Goal: Find specific page/section: Find specific page/section

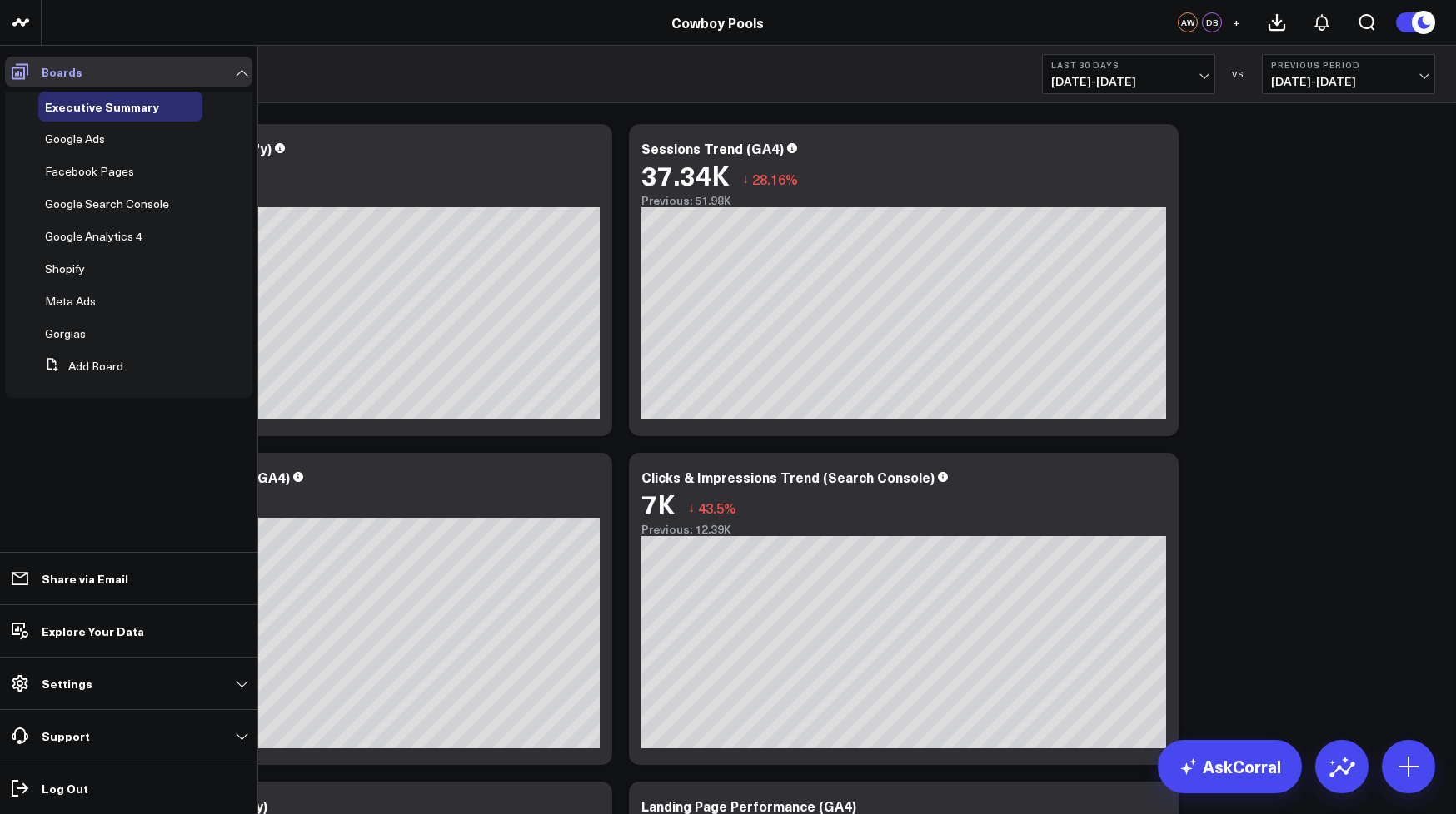
click at [26, 76] on icon at bounding box center [20, 71] width 20 height 20
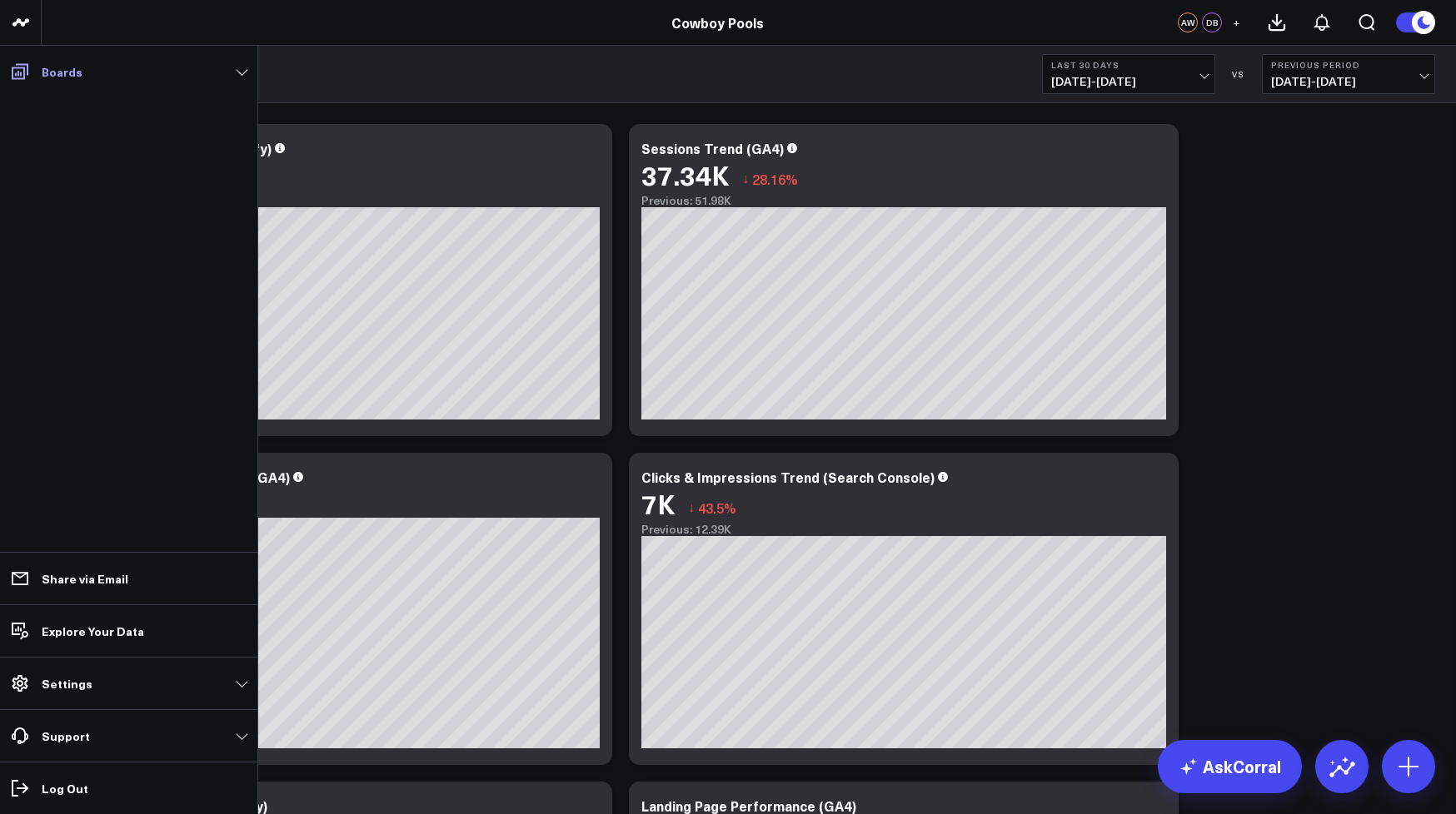
click at [35, 73] on link "Boards" at bounding box center [128, 71] width 247 height 30
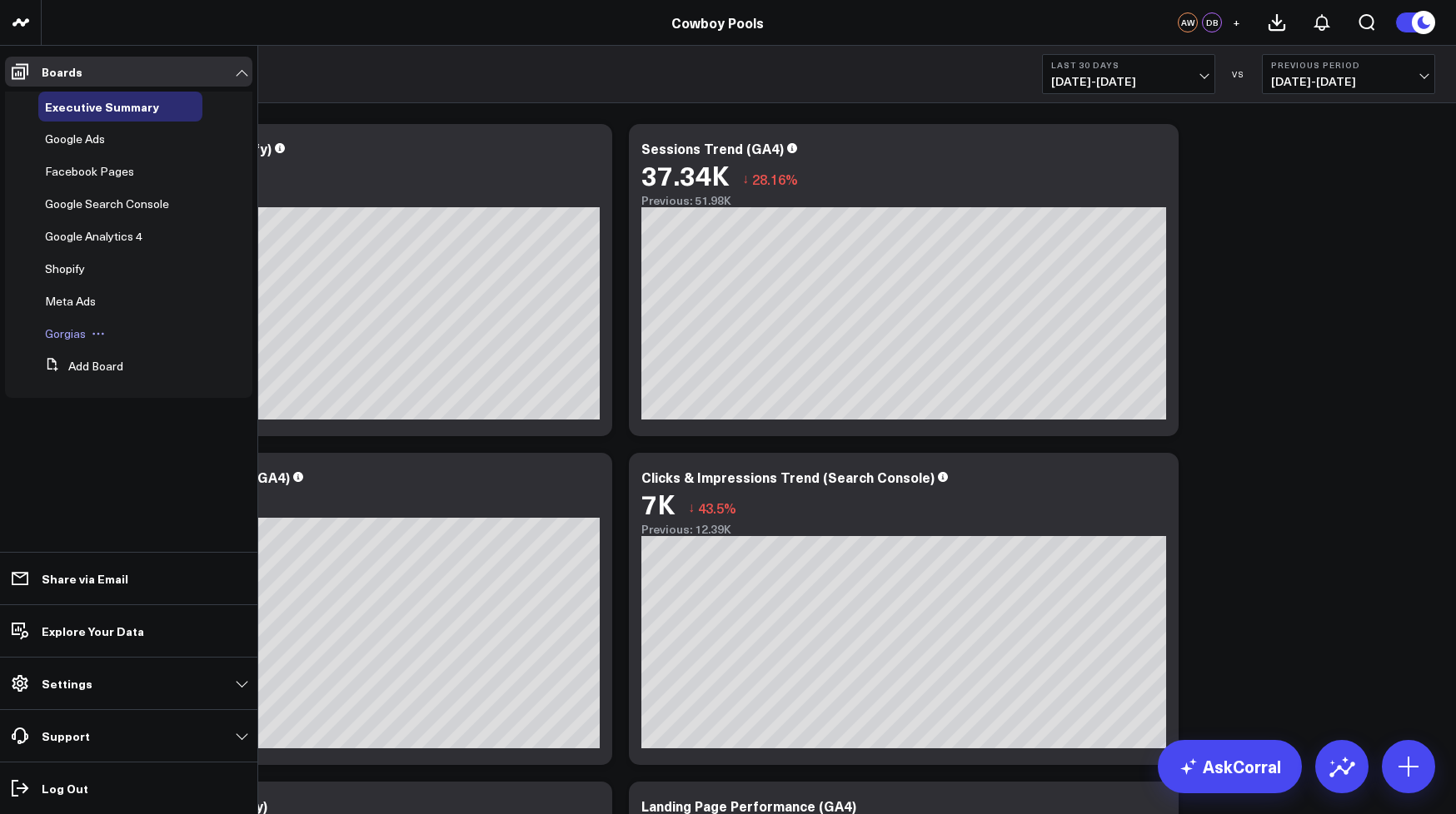
click at [66, 325] on span "Gorgias" at bounding box center [65, 333] width 41 height 16
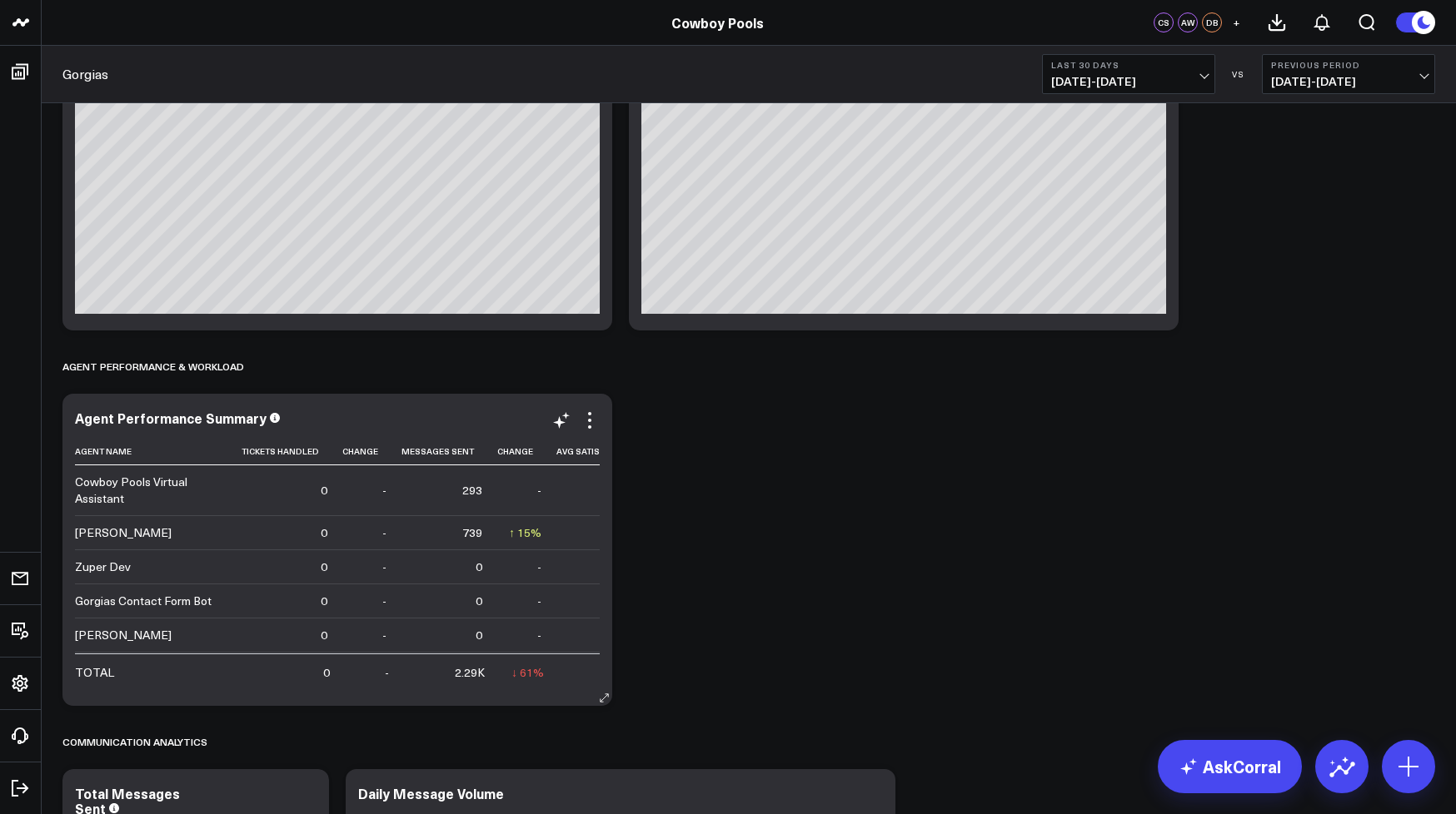
scroll to position [0, 2]
click at [461, 533] on div "739" at bounding box center [471, 533] width 20 height 17
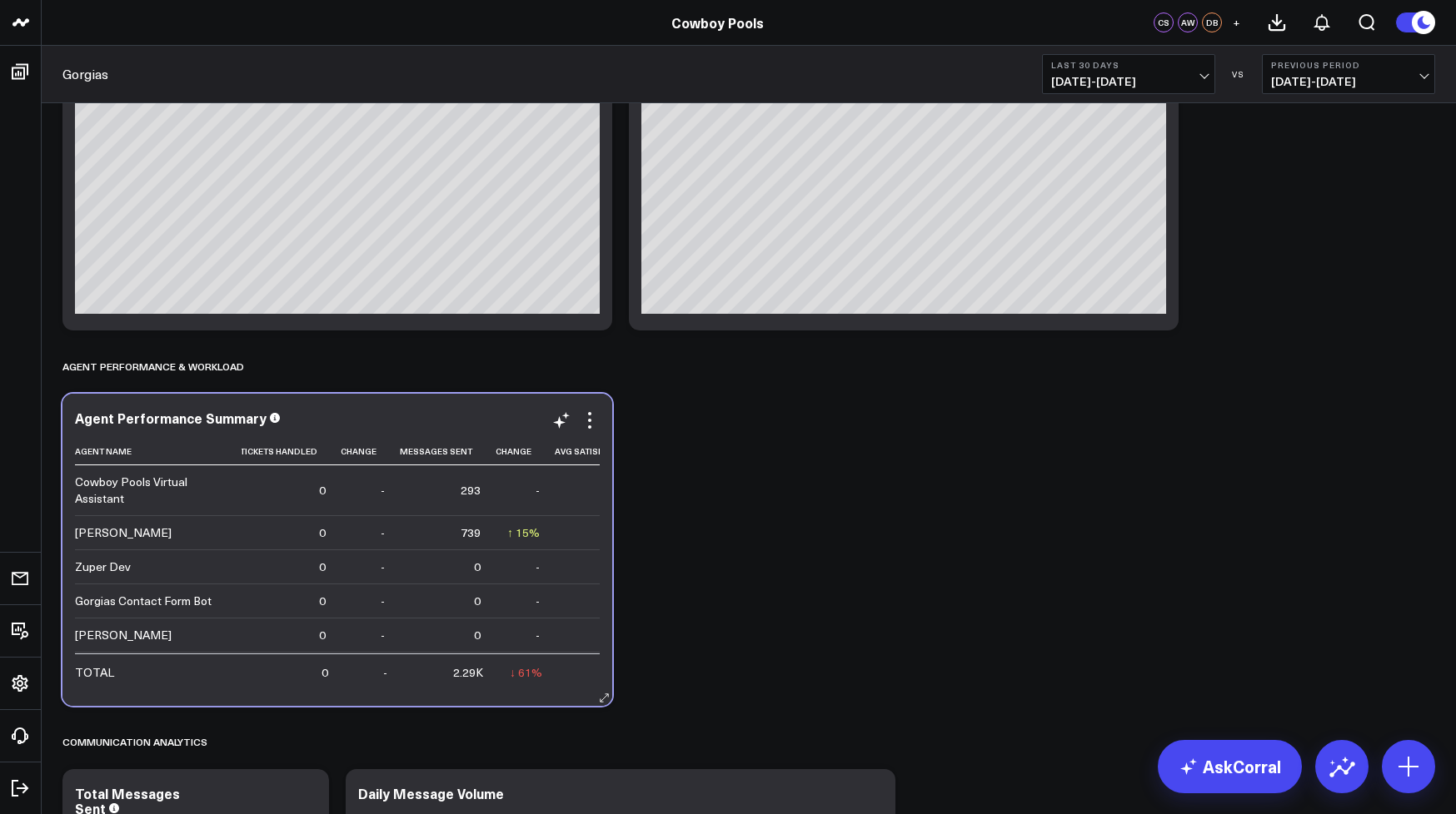
click at [461, 533] on div "739" at bounding box center [471, 533] width 20 height 17
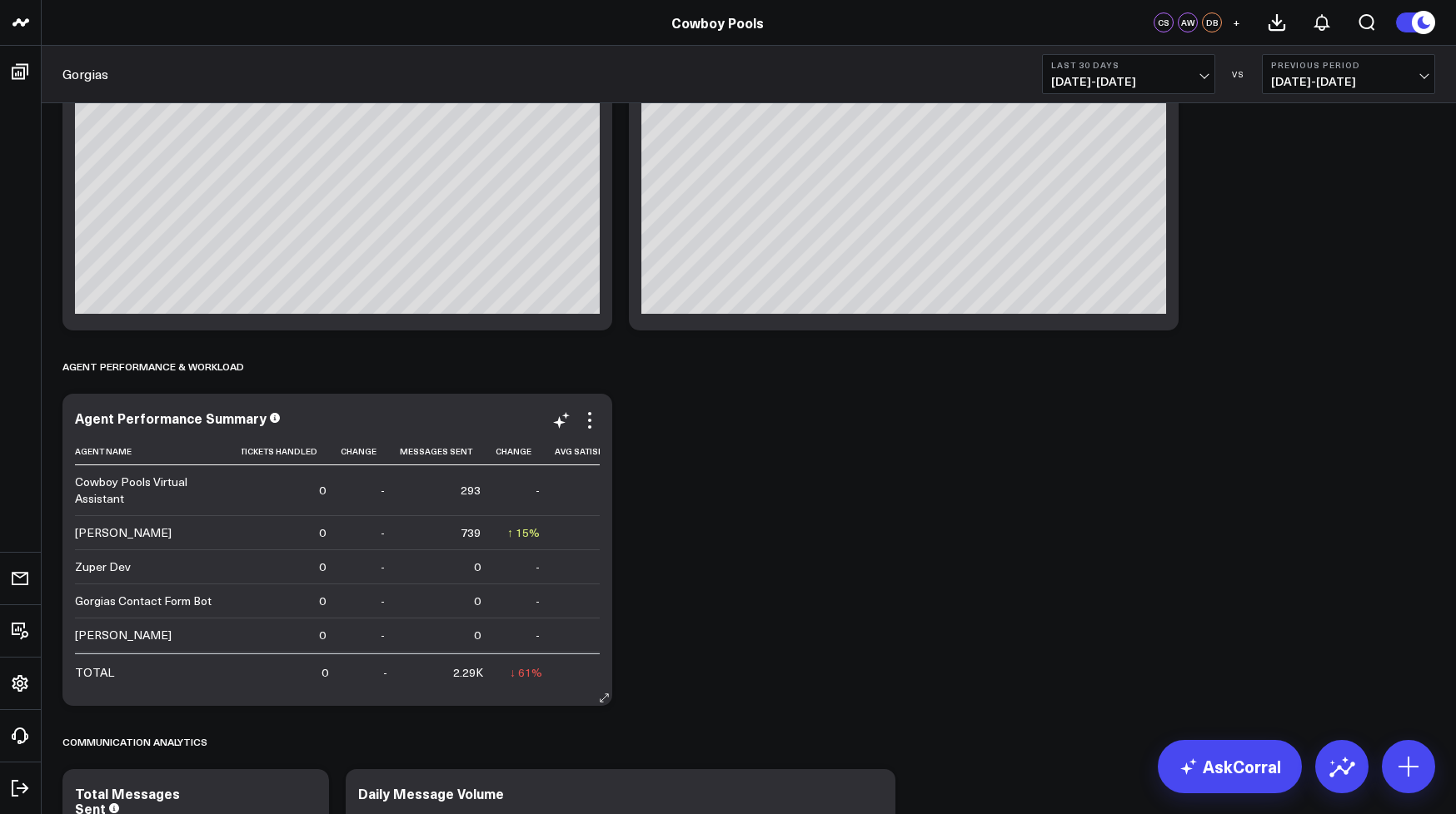
click at [601, 698] on icon at bounding box center [603, 698] width 13 height 13
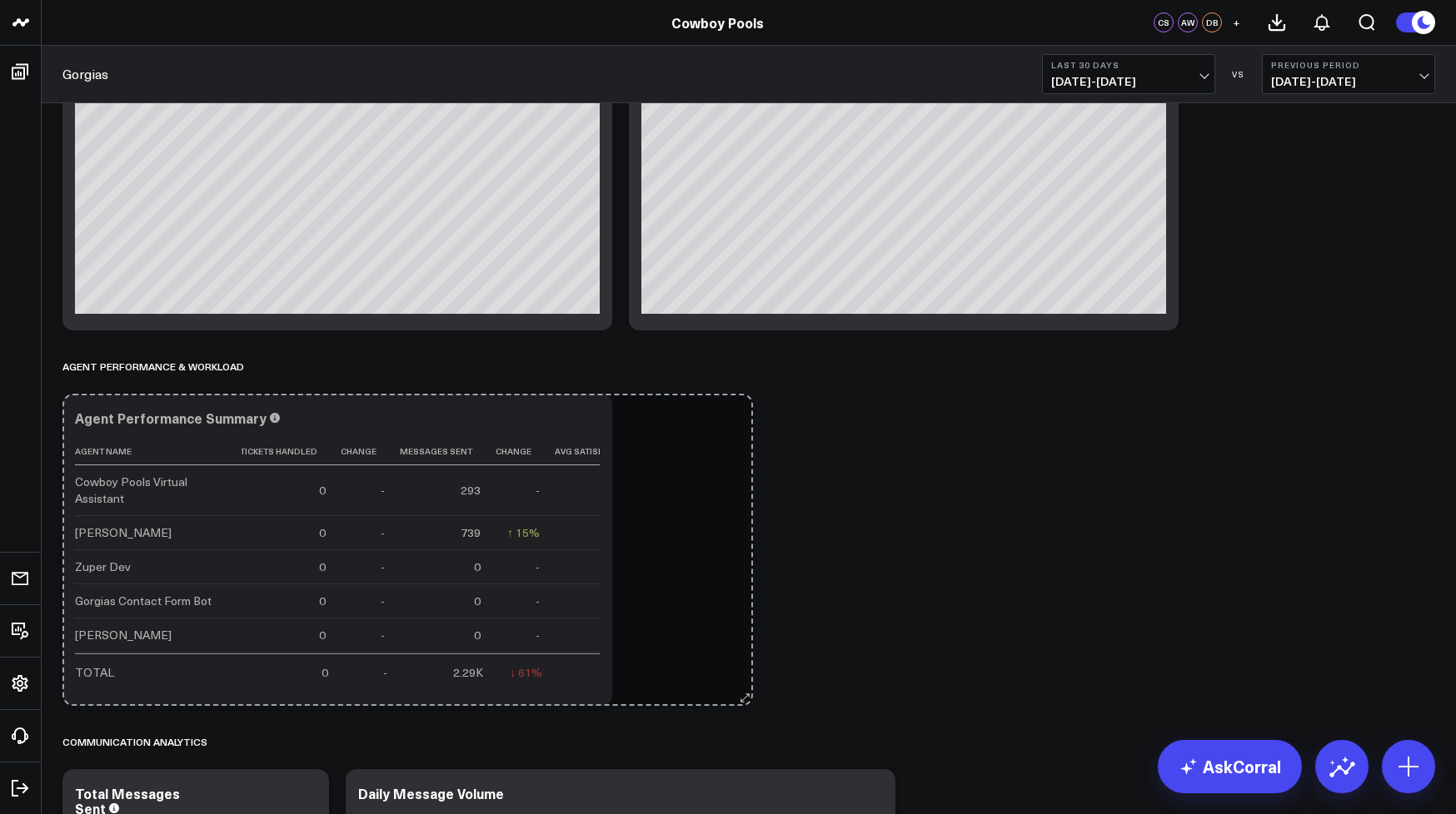
scroll to position [0, 0]
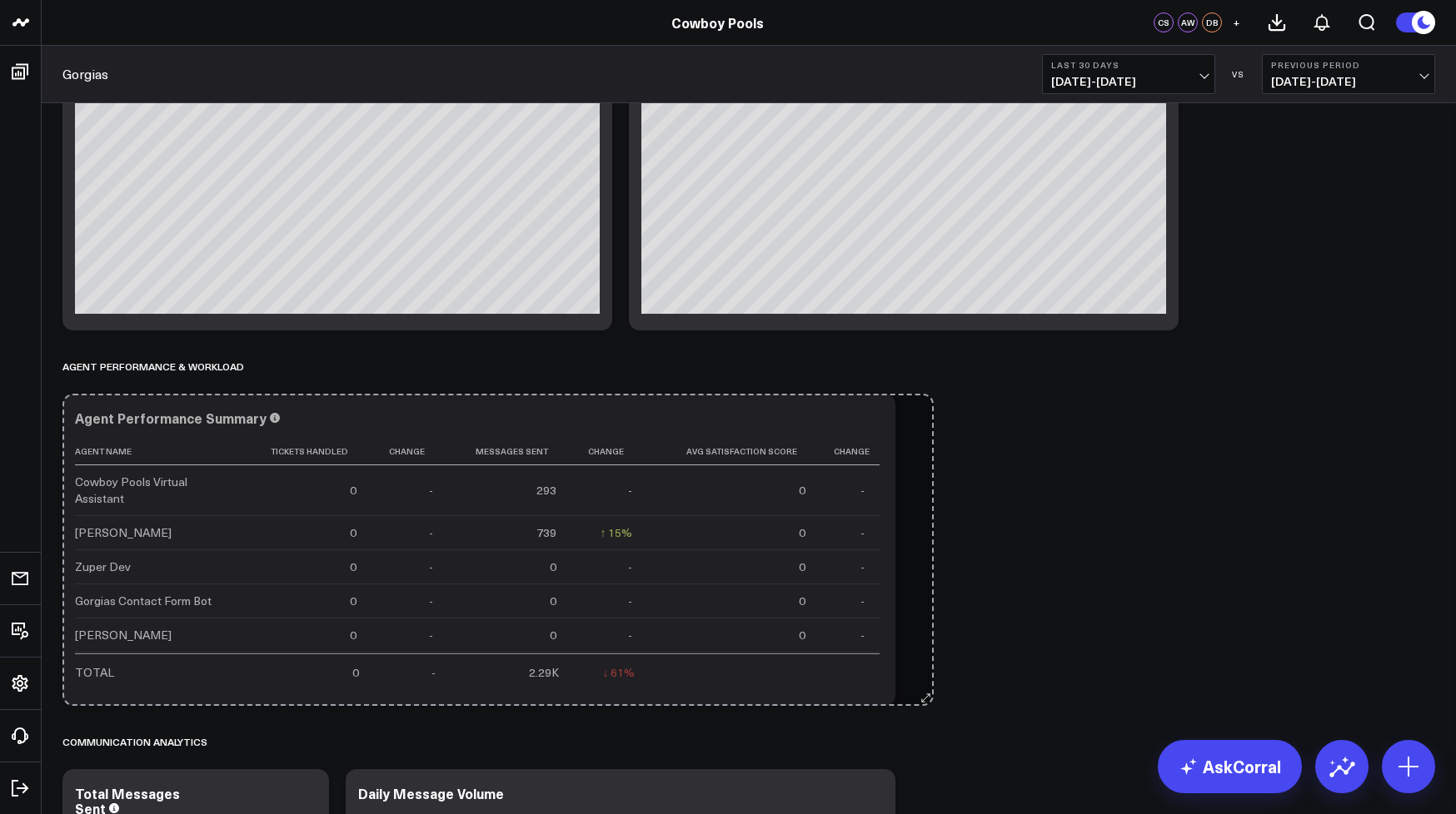
drag, startPoint x: 601, startPoint y: 698, endPoint x: 923, endPoint y: 663, distance: 323.9
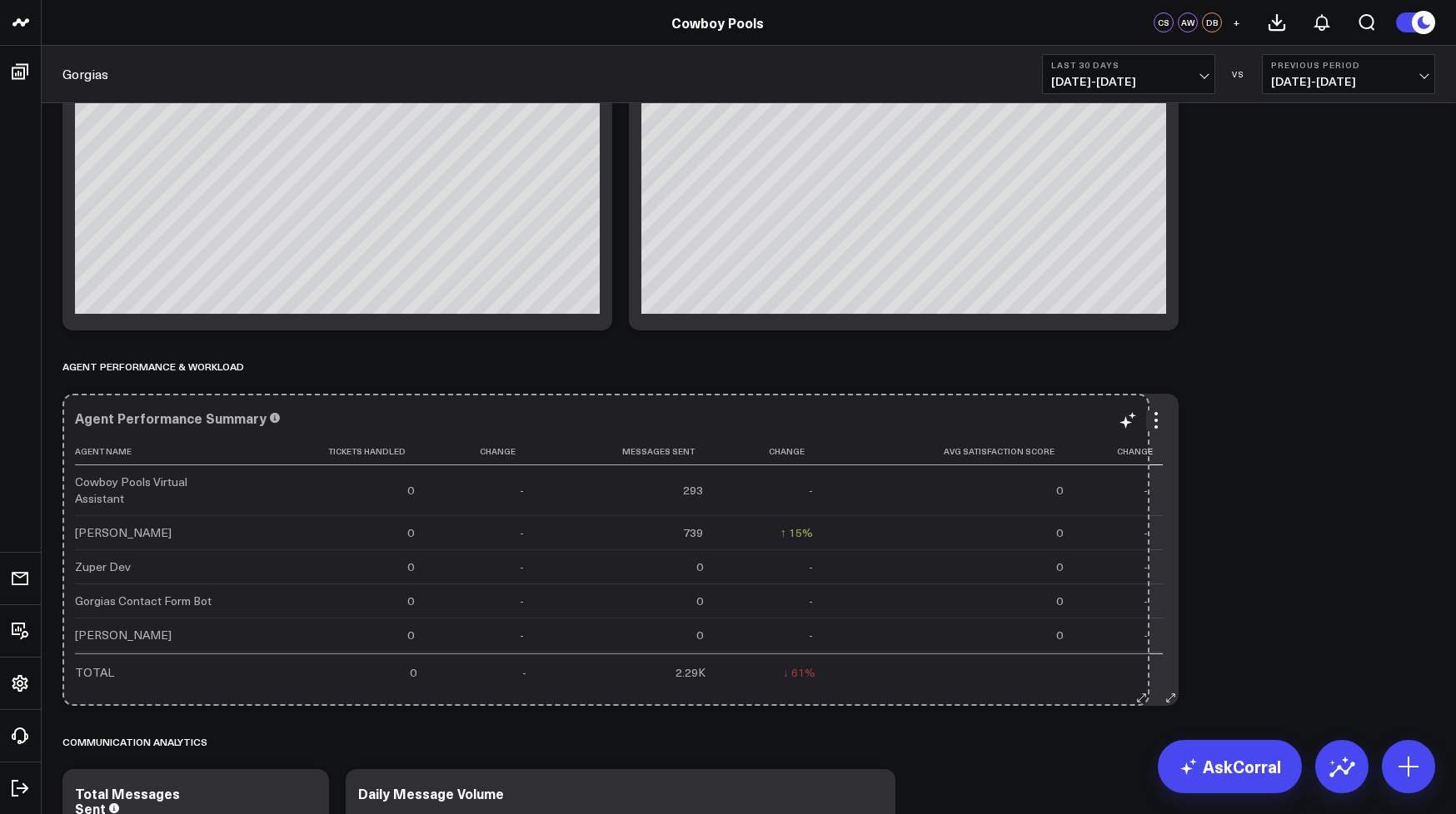
drag, startPoint x: 892, startPoint y: 702, endPoint x: 1146, endPoint y: 701, distance: 254.0
click at [1146, 701] on div "Agent Performance Summary Agent Name Tickets Handled Change Messages Sent Chang…" at bounding box center [620, 549] width 1116 height 312
